Goal: Navigation & Orientation: Find specific page/section

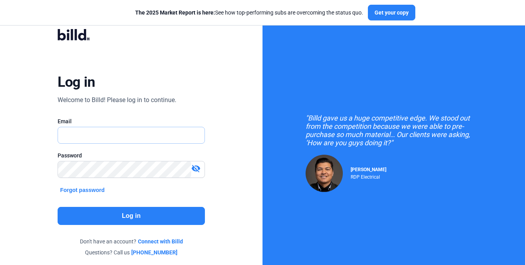
type input "[PERSON_NAME][EMAIL_ADDRESS][PERSON_NAME][DOMAIN_NAME]"
click at [113, 219] on button "Log in" at bounding box center [131, 216] width 147 height 18
